Goal: Answer question/provide support: Share knowledge or assist other users

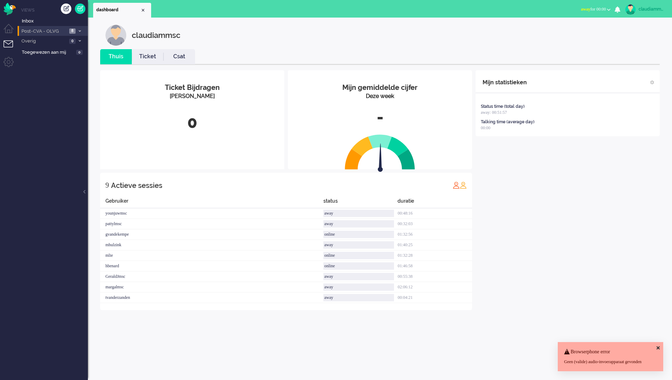
click at [55, 33] on span "Post-CVA - OLVG" at bounding box center [43, 31] width 47 height 7
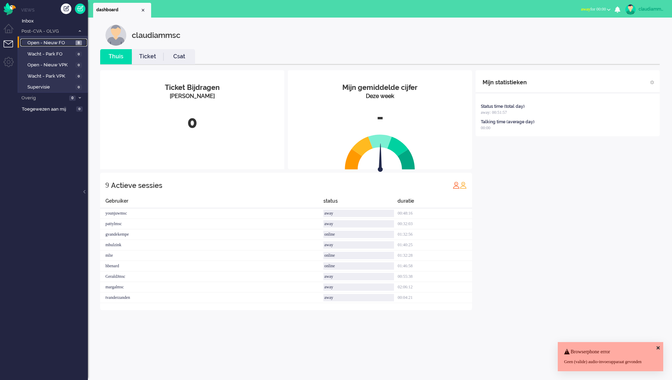
click at [55, 42] on span "Open - Nieuw FO" at bounding box center [50, 43] width 46 height 7
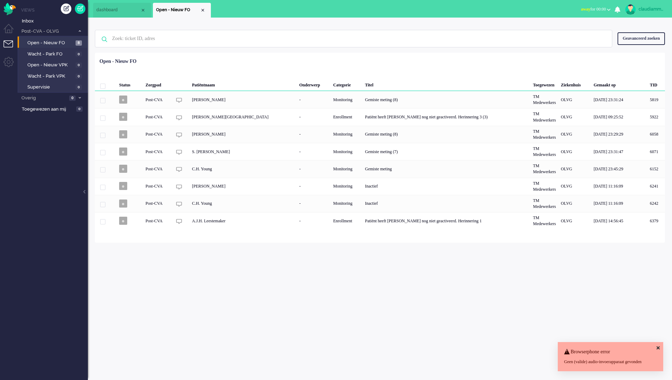
click at [230, 282] on div "claudiammsc Thuis Ticket Csat Mijn gemiddelde cijfer Deze week - Ticket Bijdrag…" at bounding box center [380, 199] width 584 height 363
click at [659, 346] on icon at bounding box center [658, 348] width 3 height 5
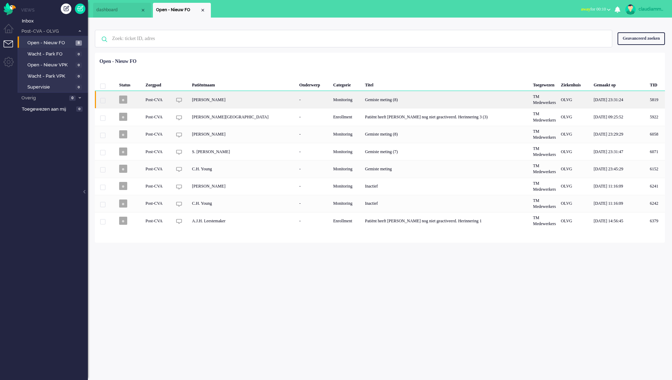
click at [478, 101] on div "Gemiste meting (8)" at bounding box center [447, 99] width 168 height 17
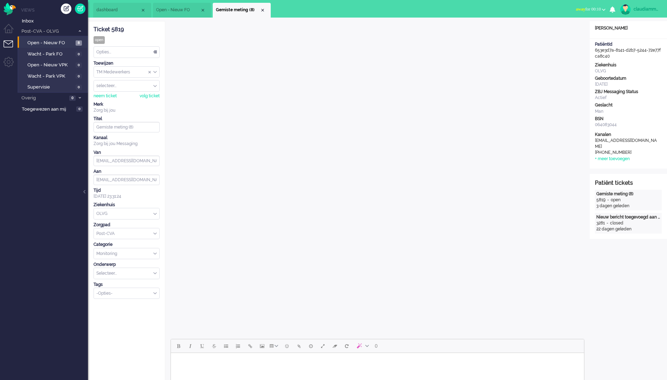
click at [175, 6] on li "Open - Nieuw FO" at bounding box center [182, 10] width 58 height 15
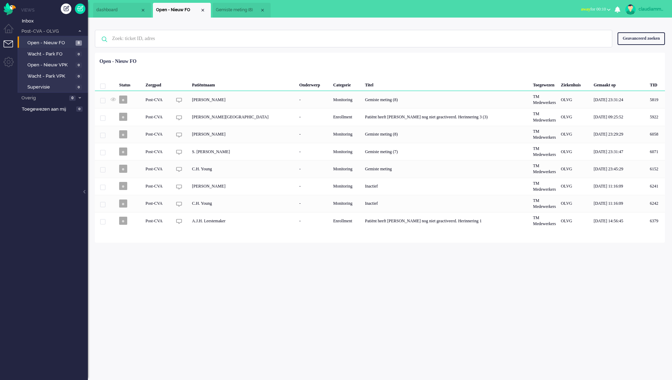
click at [239, 11] on span "Gemiste meting (8)" at bounding box center [238, 10] width 44 height 6
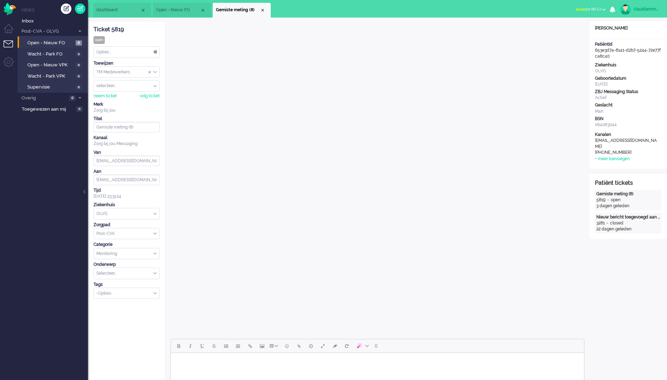
click at [181, 9] on span "Open - Nieuw FO" at bounding box center [178, 10] width 44 height 6
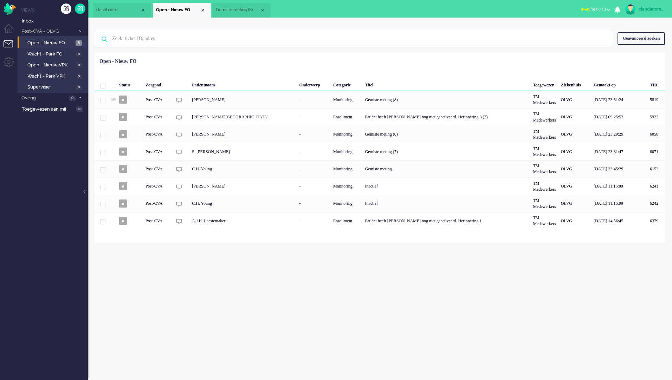
click at [240, 7] on span "Gemiste meting (8)" at bounding box center [238, 10] width 44 height 6
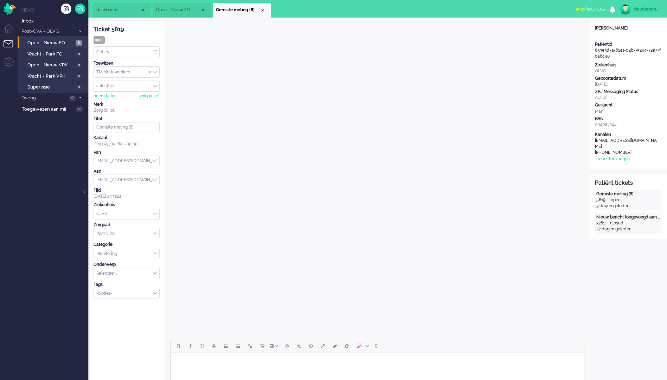
click at [618, 191] on div "Gemiste meting (8)" at bounding box center [628, 194] width 64 height 6
click at [188, 11] on span "Open - Nieuw FO" at bounding box center [178, 10] width 44 height 6
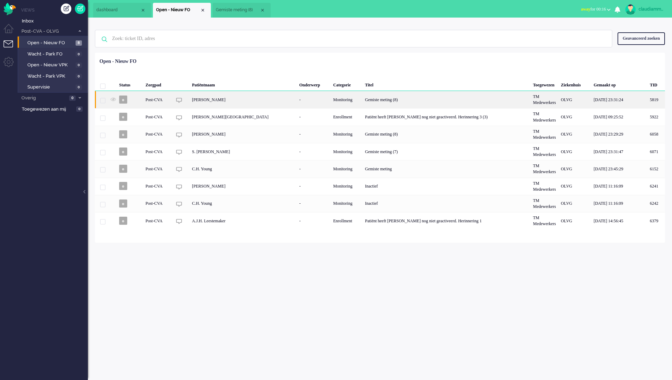
click at [395, 103] on div "Gemiste meting (8)" at bounding box center [447, 99] width 168 height 17
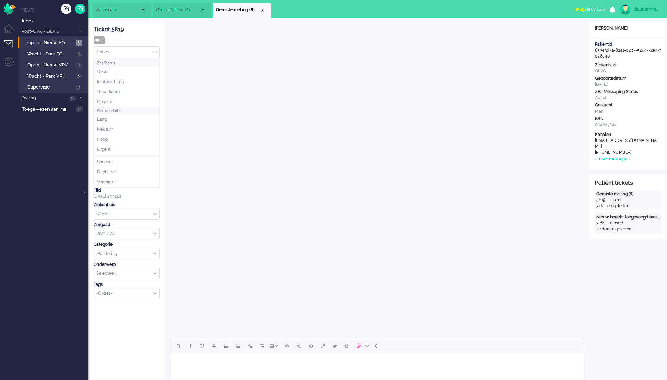
click at [152, 53] on div "Opties..." at bounding box center [126, 52] width 65 height 11
click at [122, 103] on li "Opgelost" at bounding box center [126, 102] width 65 height 10
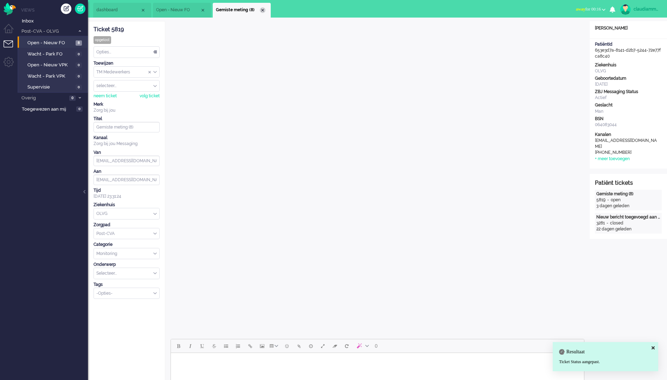
click at [262, 11] on div "Close tab" at bounding box center [263, 10] width 6 height 6
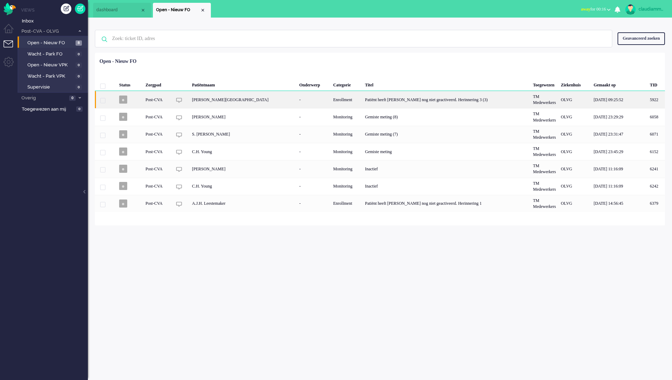
click at [385, 101] on div "Patiënt heeft [PERSON_NAME] nog niet geactiveerd. Herinnering 3 (3)" at bounding box center [447, 99] width 168 height 17
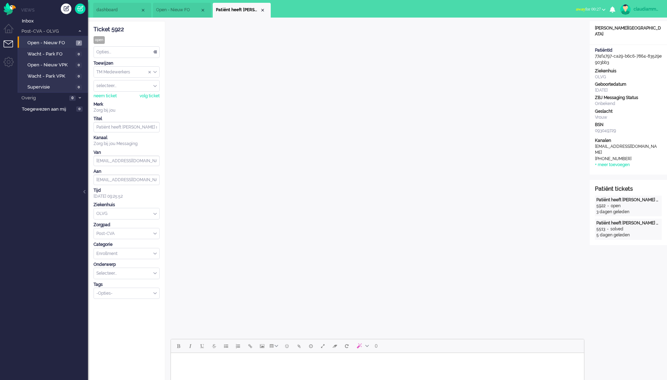
click at [155, 52] on div "Opties..." at bounding box center [126, 52] width 65 height 11
click at [110, 98] on li "Opgelost" at bounding box center [126, 102] width 65 height 10
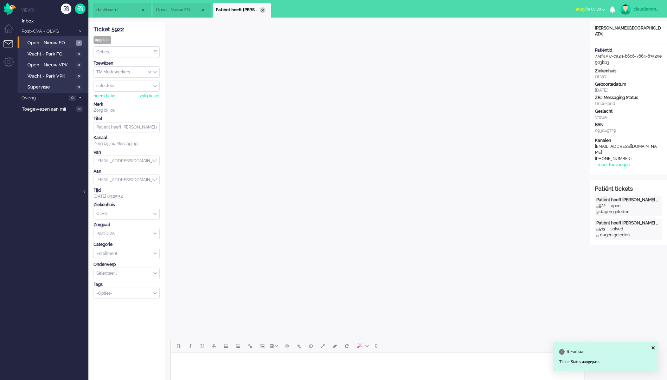
click at [263, 12] on div "Close tab" at bounding box center [263, 10] width 6 height 6
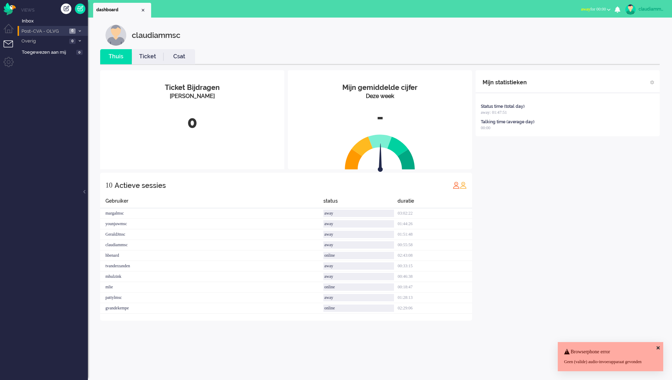
click at [59, 28] on span "Post-CVA - OLVG" at bounding box center [43, 31] width 47 height 7
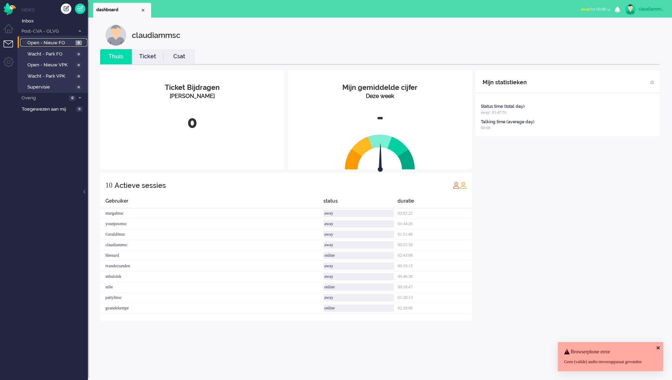
click at [69, 44] on span "Open - Nieuw FO" at bounding box center [50, 43] width 46 height 7
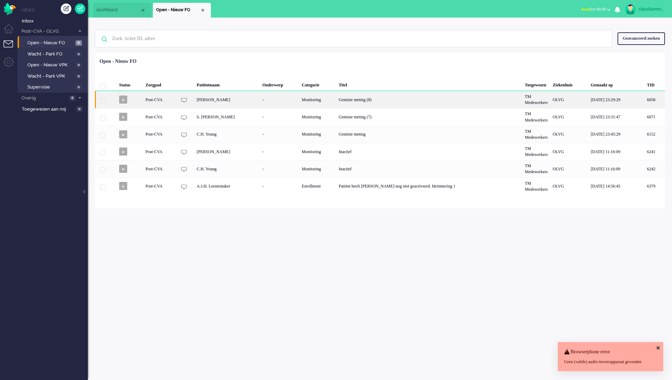
click at [387, 103] on div "Gemiste meting (8)" at bounding box center [429, 99] width 186 height 17
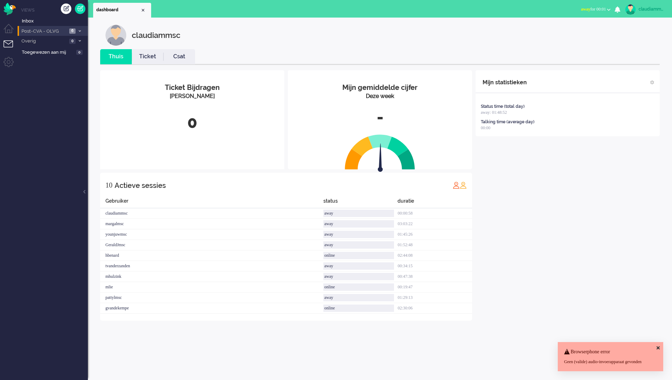
click at [70, 31] on span "6" at bounding box center [72, 30] width 6 height 5
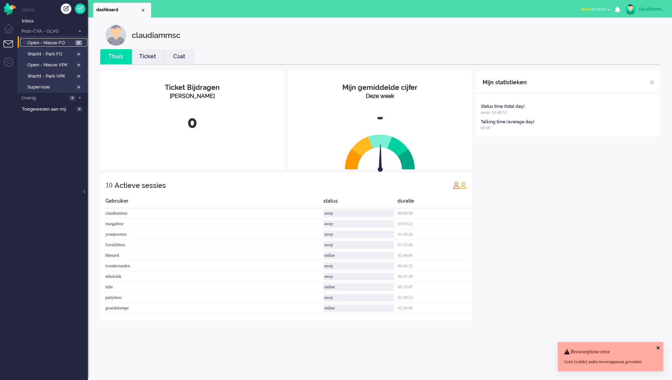
click at [59, 43] on span "Open - Nieuw FO" at bounding box center [50, 43] width 46 height 7
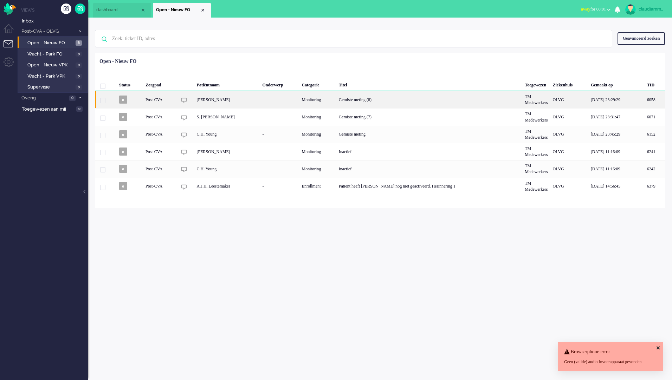
click at [207, 101] on div "[PERSON_NAME]" at bounding box center [227, 99] width 66 height 17
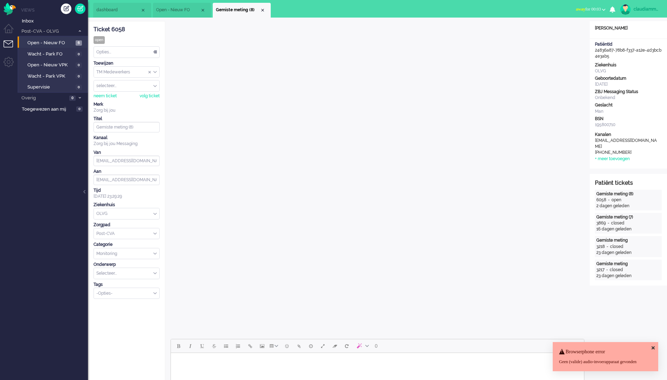
click at [654, 346] on icon at bounding box center [653, 348] width 3 height 5
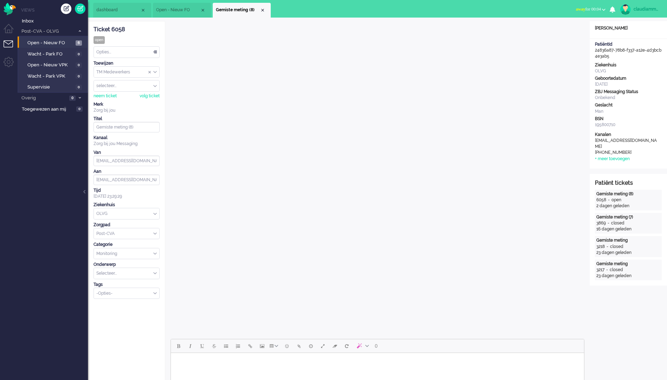
click at [178, 11] on span "Open - Nieuw FO" at bounding box center [178, 10] width 44 height 6
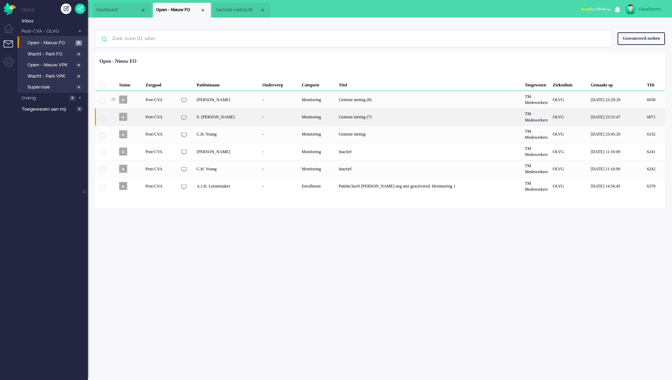
click at [229, 119] on div "S. [PERSON_NAME]" at bounding box center [227, 116] width 66 height 17
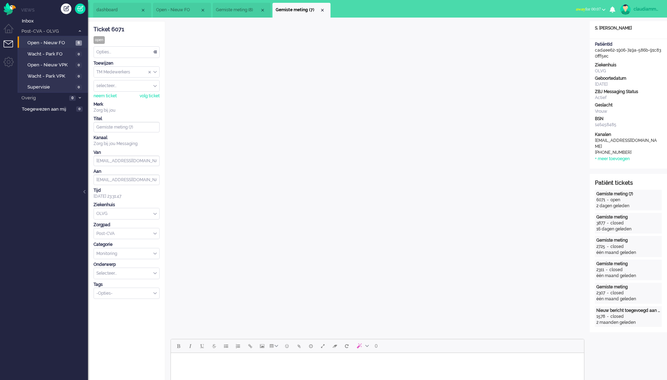
click at [168, 14] on li "Open - Nieuw FO" at bounding box center [182, 10] width 58 height 15
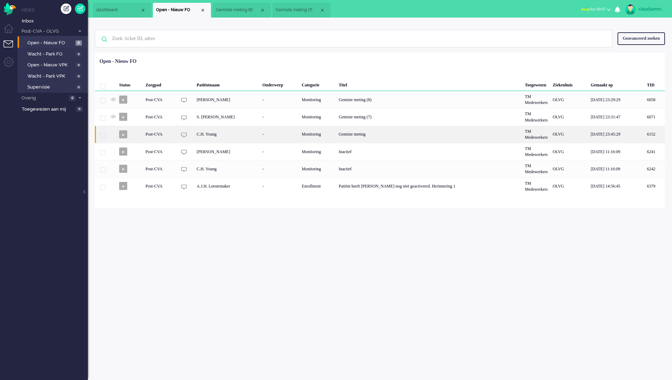
click at [233, 138] on div "C.H. Young" at bounding box center [227, 134] width 66 height 17
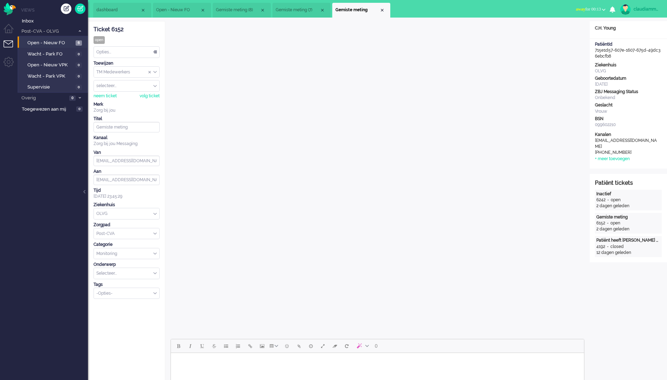
click at [142, 51] on div "Opties..." at bounding box center [126, 52] width 65 height 11
click at [116, 104] on li "Opgelost" at bounding box center [126, 102] width 65 height 10
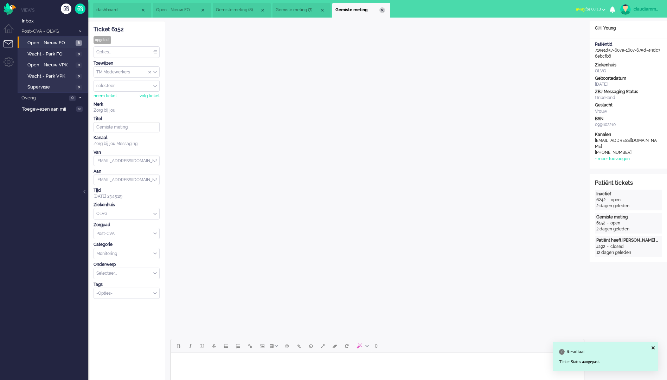
click at [384, 11] on div "Close tab" at bounding box center [382, 10] width 6 height 6
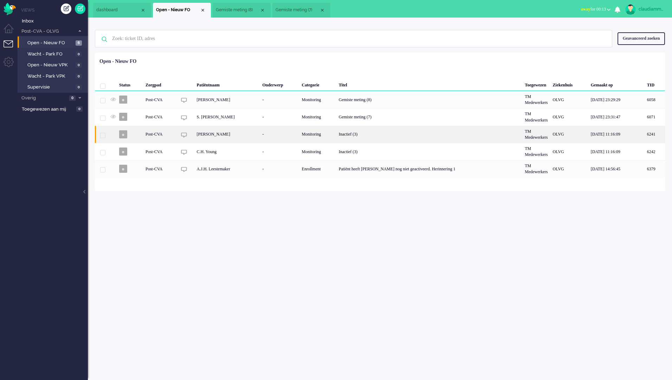
click at [351, 141] on div "Inactief (3)" at bounding box center [429, 134] width 186 height 17
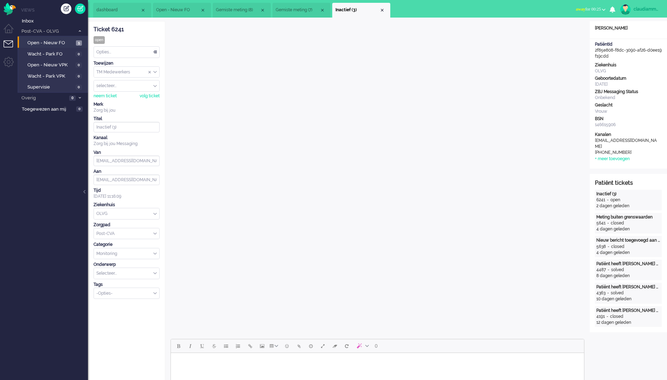
click at [122, 8] on span "dashboard" at bounding box center [118, 10] width 44 height 6
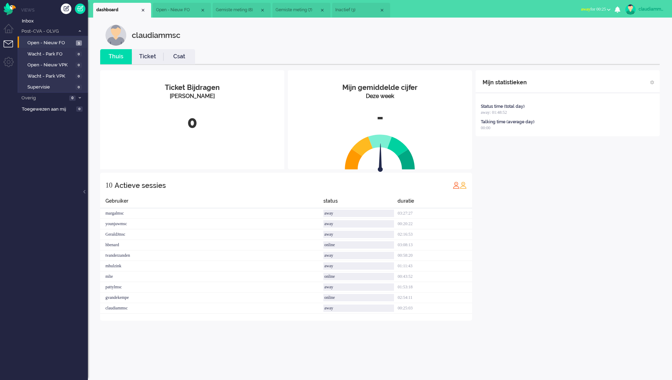
click at [169, 13] on span "Open - Nieuw FO" at bounding box center [178, 10] width 44 height 6
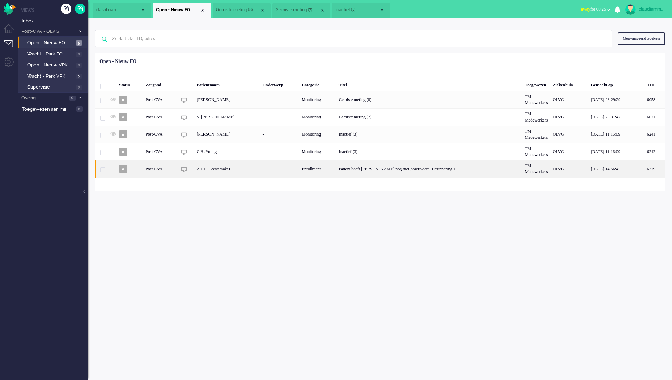
click at [336, 168] on div "Enrollment" at bounding box center [318, 168] width 37 height 17
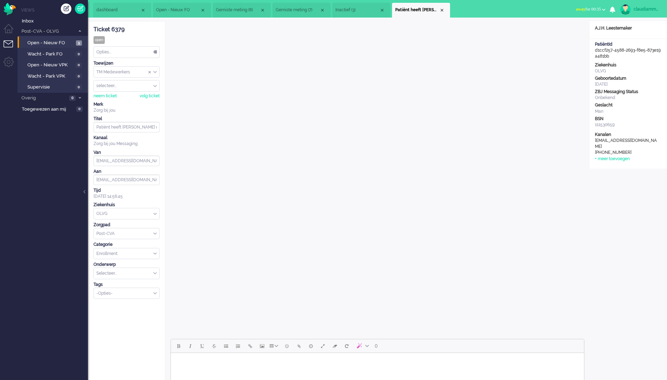
click at [154, 54] on div "Opties..." at bounding box center [126, 52] width 65 height 11
click at [121, 98] on li "Opgelost" at bounding box center [126, 102] width 65 height 10
click at [443, 11] on div "Close tab" at bounding box center [442, 10] width 6 height 6
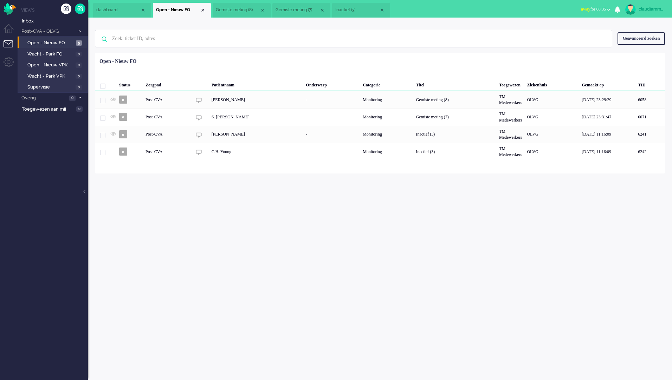
click at [135, 14] on li "dashboard" at bounding box center [122, 10] width 58 height 15
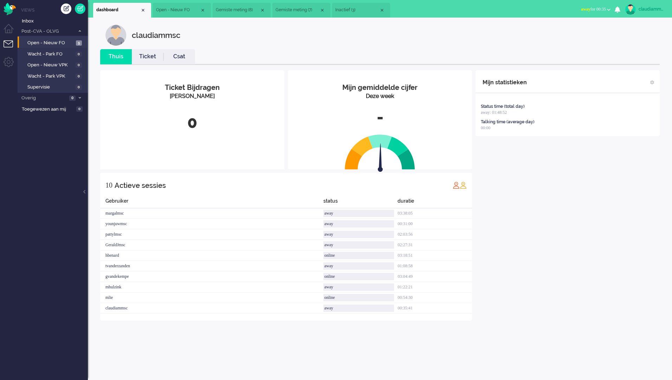
click at [183, 12] on span "Open - Nieuw FO" at bounding box center [178, 10] width 44 height 6
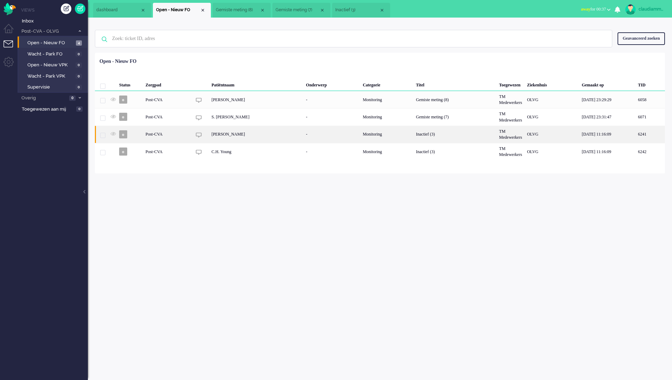
click at [223, 137] on div "[PERSON_NAME]" at bounding box center [256, 134] width 95 height 17
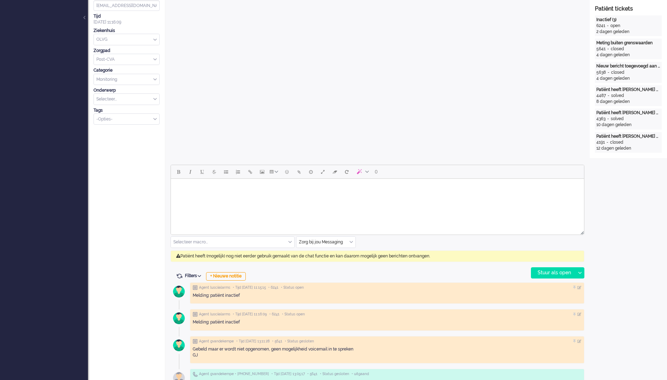
scroll to position [176, 0]
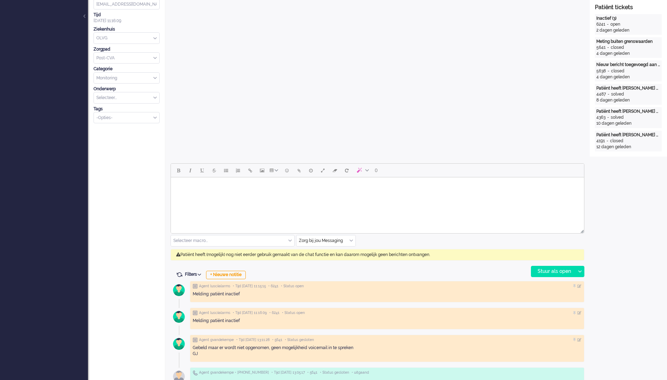
click at [213, 186] on body "Rich Text Area. Press ALT-0 for help." at bounding box center [378, 186] width 408 height 12
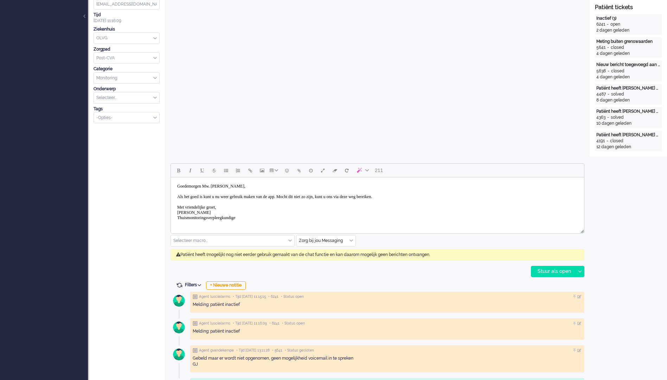
click at [442, 197] on body "Goedemorgen Mw. van Mourik, Als het goed is kunt u nu weer gebruik maken van de…" at bounding box center [378, 202] width 408 height 44
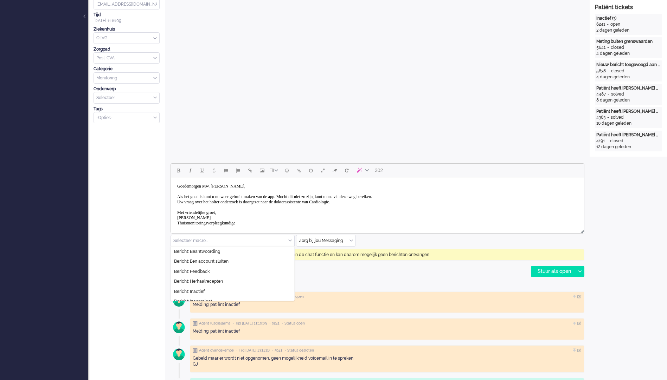
click at [289, 240] on div "Selecteer macro..." at bounding box center [232, 241] width 123 height 11
click at [286, 242] on input "text" at bounding box center [232, 241] width 123 height 11
click at [326, 243] on input "text" at bounding box center [325, 241] width 59 height 11
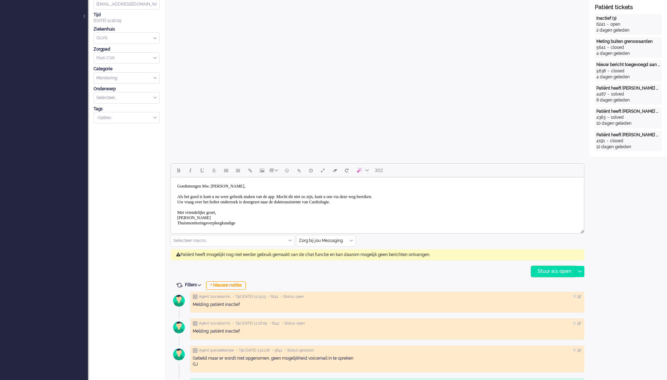
click at [549, 273] on div "Stuur als open" at bounding box center [553, 272] width 44 height 11
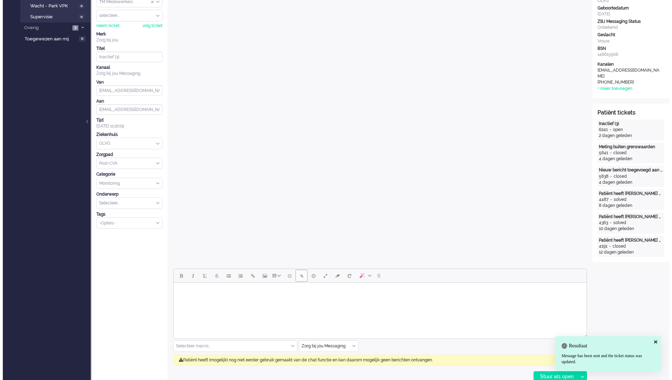
scroll to position [0, 0]
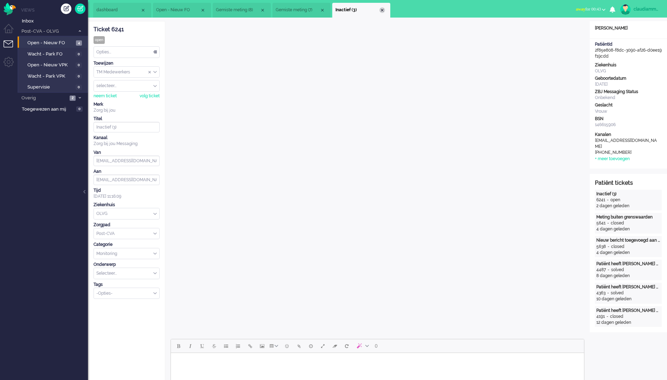
click at [383, 9] on div "Close tab" at bounding box center [382, 10] width 6 height 6
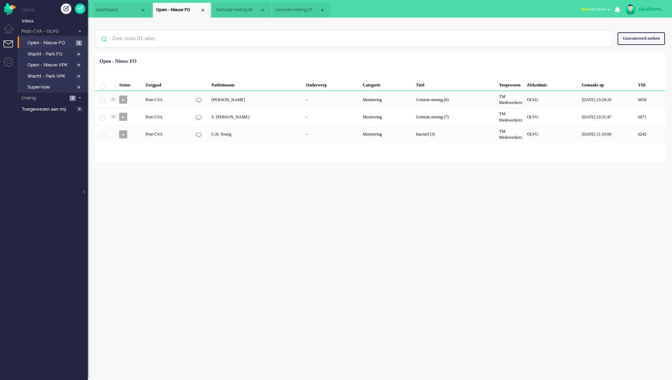
click at [238, 247] on div "claudiammsc Thuis Ticket Csat Mijn gemiddelde cijfer Deze week - Ticket Bijdrag…" at bounding box center [380, 199] width 584 height 363
click at [45, 98] on span "Overig" at bounding box center [43, 98] width 47 height 7
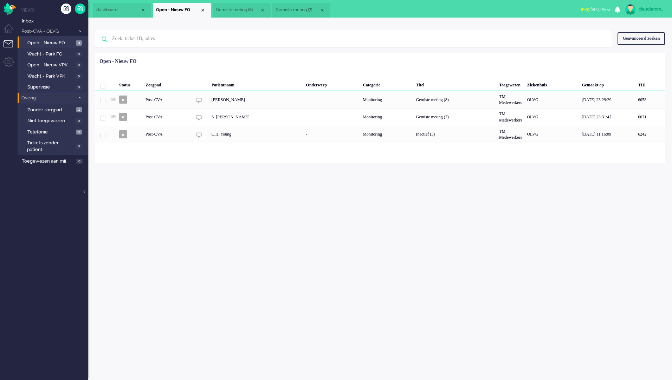
click at [45, 98] on span "Overig" at bounding box center [47, 98] width 54 height 7
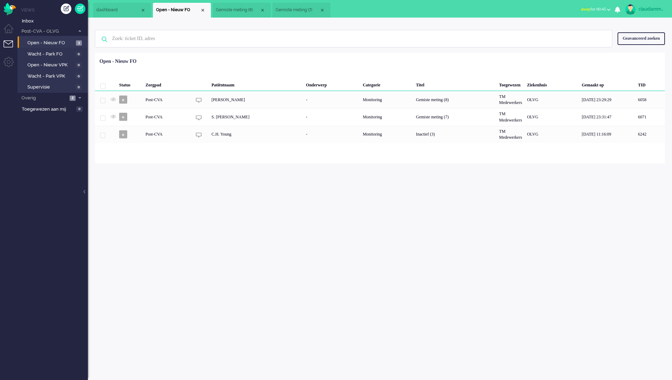
click at [204, 233] on div "claudiammsc Thuis Ticket Csat Mijn gemiddelde cijfer Deze week - Ticket Bijdrag…" at bounding box center [380, 199] width 584 height 363
click at [263, 11] on div "Close tab" at bounding box center [263, 10] width 6 height 6
click at [51, 42] on span "Open - Nieuw FO" at bounding box center [50, 43] width 47 height 7
click at [498, 242] on div "claudiammsc Thuis Ticket Csat Mijn gemiddelde cijfer Deze week - Ticket Bijdrag…" at bounding box center [380, 199] width 584 height 363
